Goal: Transaction & Acquisition: Book appointment/travel/reservation

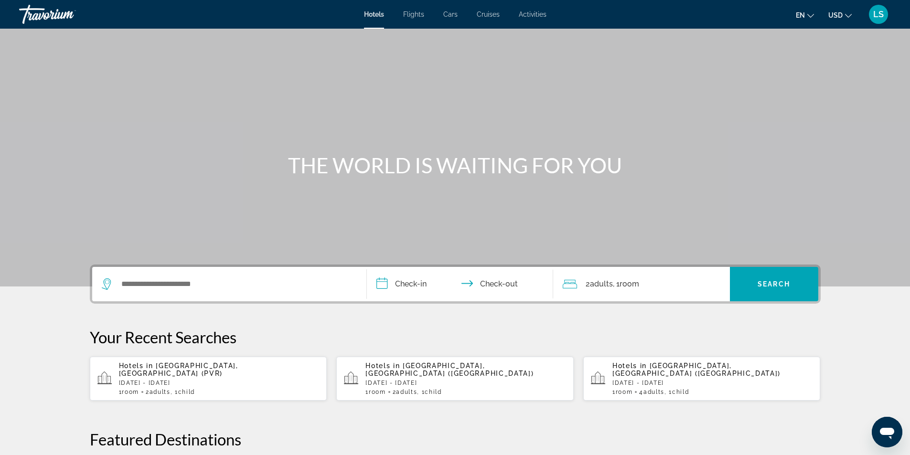
click at [450, 13] on span "Cars" at bounding box center [450, 15] width 14 height 8
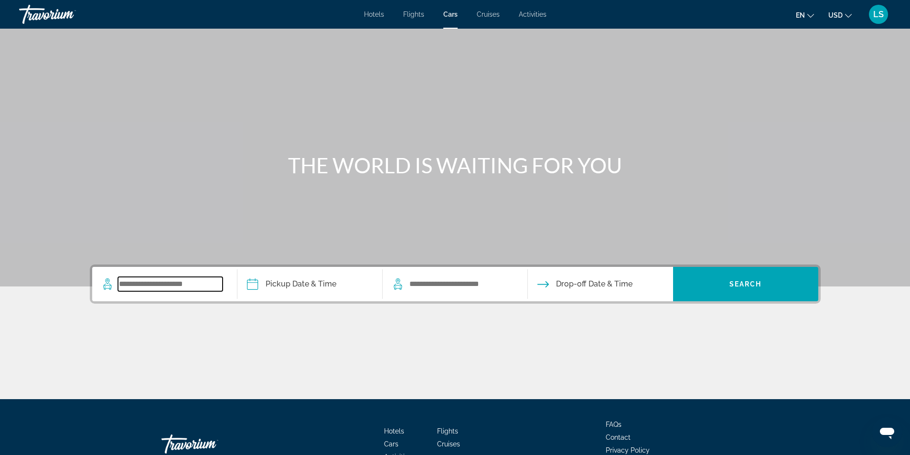
click at [146, 287] on input "Search widget" at bounding box center [170, 284] width 105 height 14
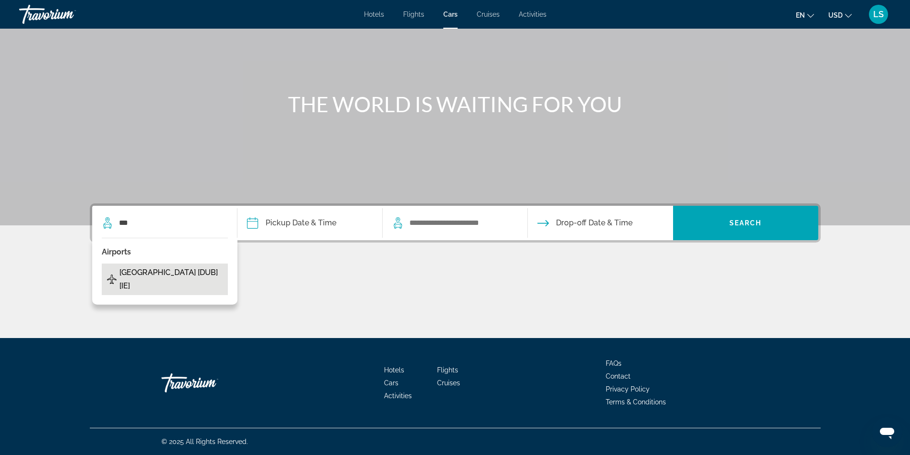
click at [147, 272] on span "[GEOGRAPHIC_DATA] [DUB] [IE]" at bounding box center [171, 279] width 104 height 27
type input "**********"
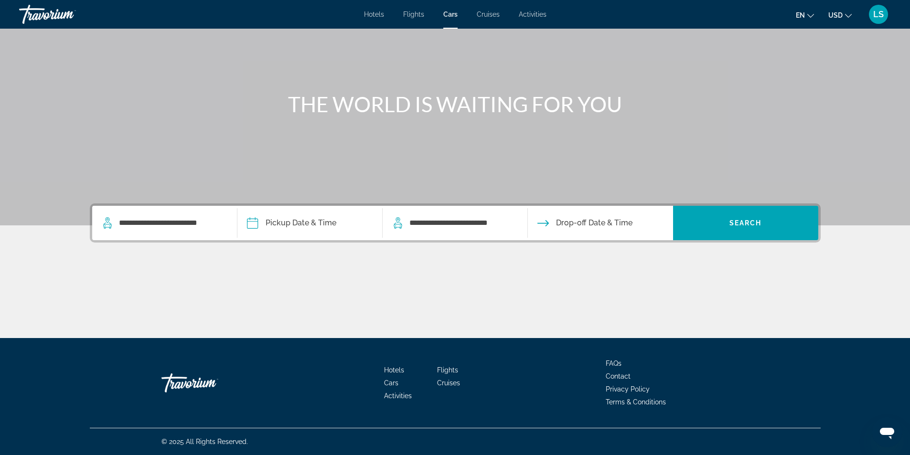
click at [274, 222] on input "Pickup date" at bounding box center [309, 224] width 149 height 37
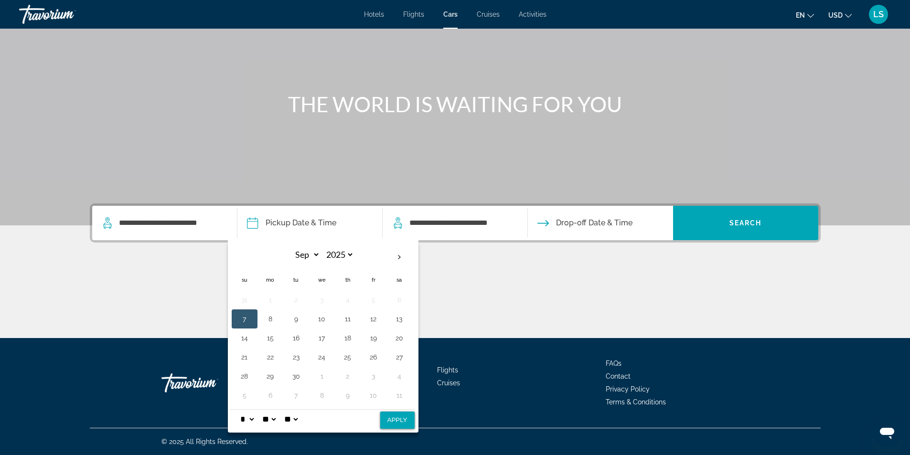
click at [241, 317] on button "7" at bounding box center [244, 318] width 15 height 13
click at [294, 318] on button "9" at bounding box center [296, 318] width 15 height 13
click at [244, 322] on button "7" at bounding box center [244, 318] width 15 height 13
click at [398, 418] on button "Apply" at bounding box center [397, 420] width 34 height 17
type input "**********"
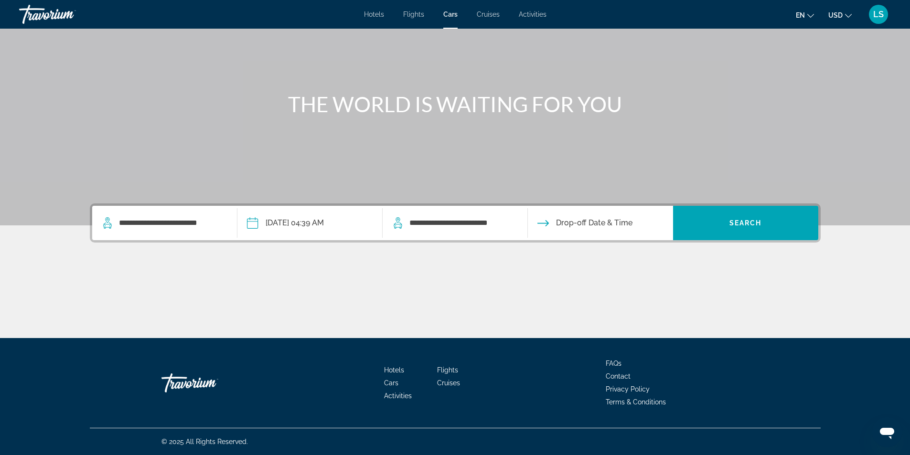
click at [585, 224] on input "Drop-off date" at bounding box center [600, 224] width 149 height 37
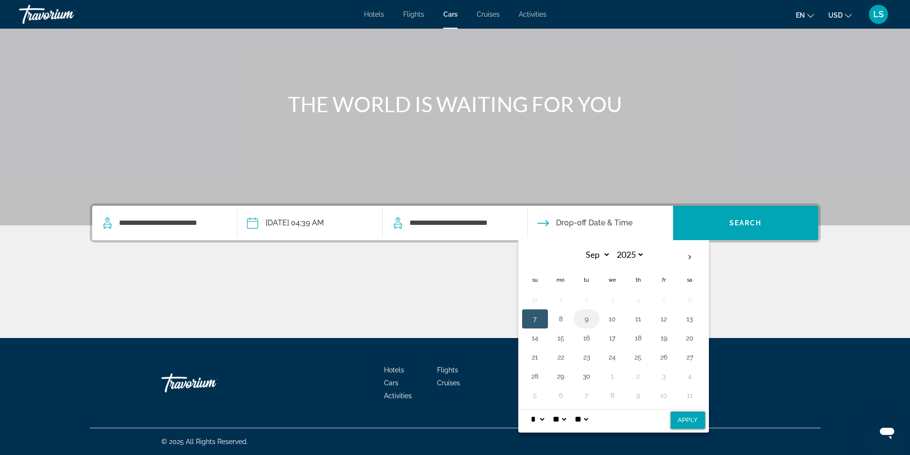
click at [588, 320] on button "9" at bounding box center [586, 318] width 15 height 13
click at [679, 419] on button "Apply" at bounding box center [688, 420] width 34 height 17
type input "**********"
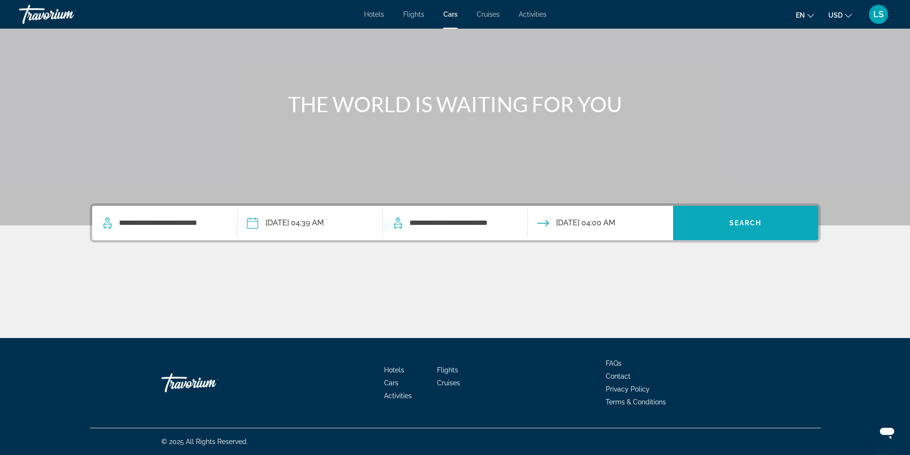
click at [753, 221] on span "Search" at bounding box center [746, 223] width 32 height 8
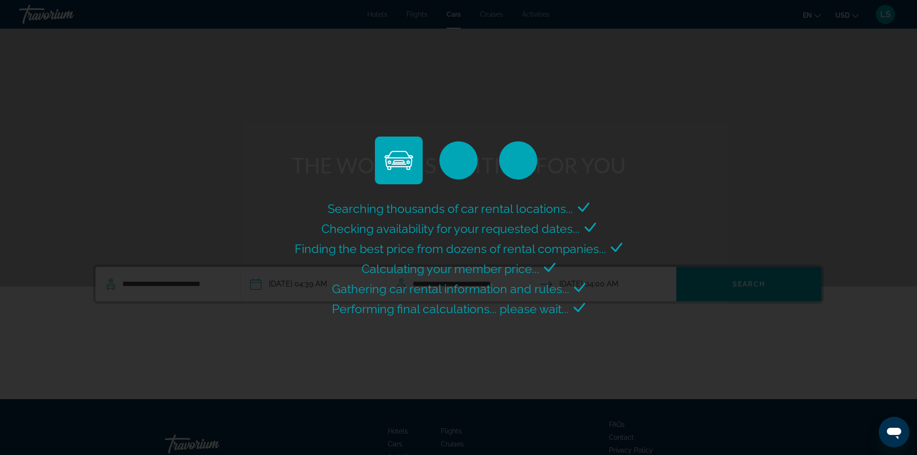
select select "*"
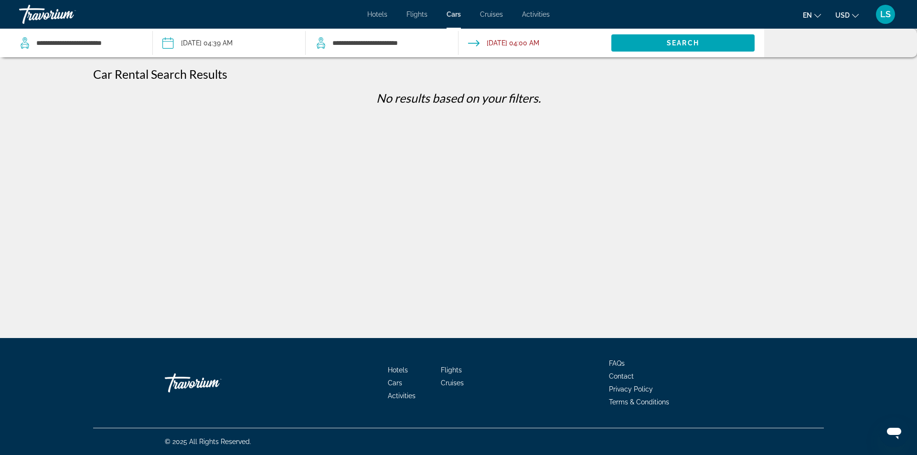
click at [168, 46] on input "Pickup date: Sep 07, 2025 04:39 AM" at bounding box center [229, 45] width 157 height 32
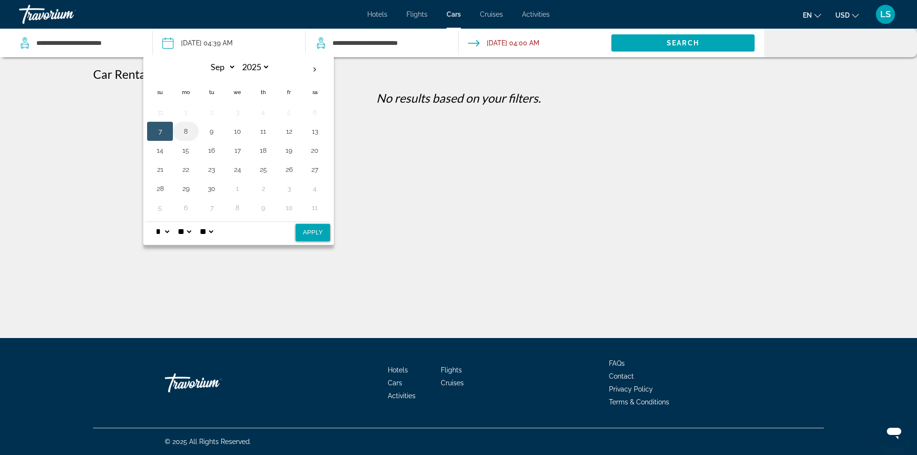
click at [184, 131] on button "8" at bounding box center [185, 131] width 15 height 13
click at [520, 46] on input "Drop-off date: Sep 09, 2025 04:00 AM" at bounding box center [534, 45] width 157 height 32
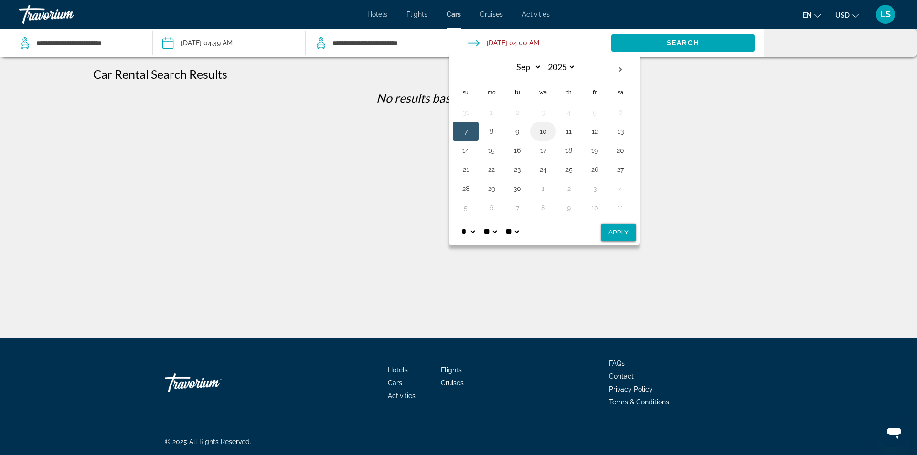
click at [542, 133] on button "10" at bounding box center [543, 131] width 15 height 13
click at [613, 236] on button "Apply" at bounding box center [619, 232] width 34 height 17
type input "**********"
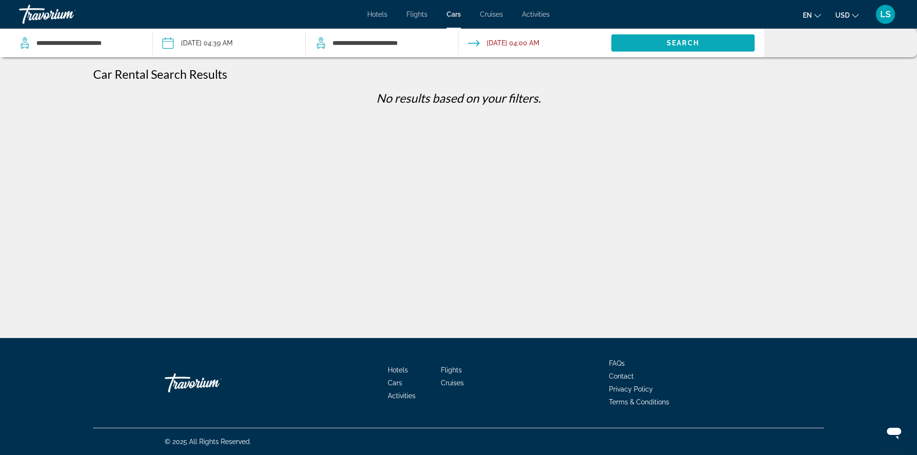
click at [692, 43] on span "Search" at bounding box center [683, 43] width 32 height 8
